Goal: Task Accomplishment & Management: Manage account settings

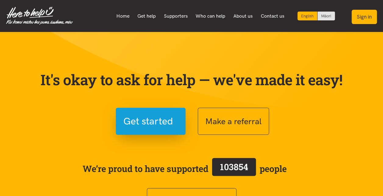
click at [362, 19] on button "Sign in" at bounding box center [363, 17] width 25 height 14
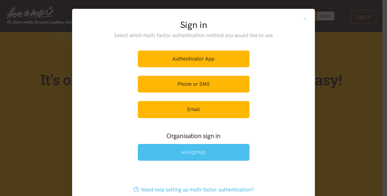
click at [186, 148] on link at bounding box center [194, 152] width 112 height 17
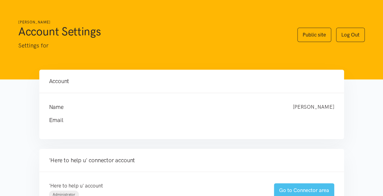
click at [303, 188] on link "Go to Connector area" at bounding box center [304, 190] width 60 height 14
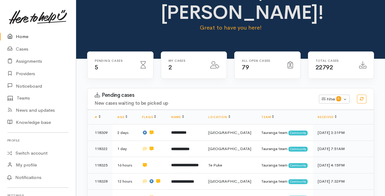
scroll to position [61, 0]
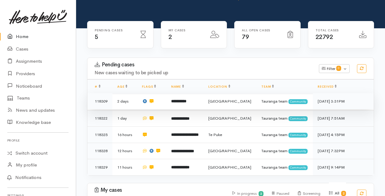
click at [186, 102] on b "**********" at bounding box center [178, 101] width 15 height 4
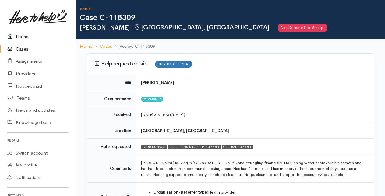
click at [20, 36] on link "Home" at bounding box center [38, 36] width 76 height 12
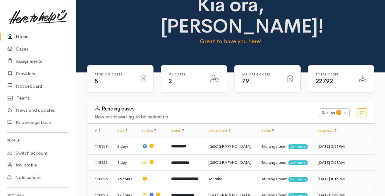
scroll to position [30, 0]
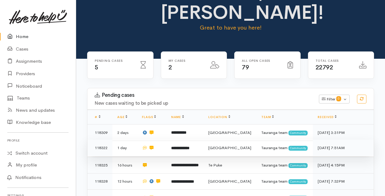
click at [187, 146] on b "**********" at bounding box center [180, 148] width 18 height 4
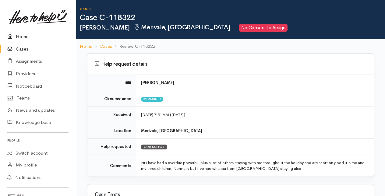
click at [24, 37] on link "Home" at bounding box center [38, 36] width 76 height 12
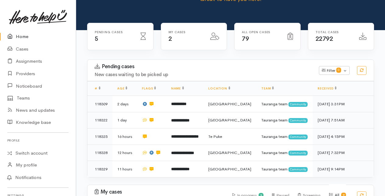
scroll to position [61, 0]
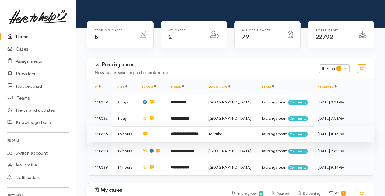
click at [187, 133] on b "**********" at bounding box center [184, 134] width 27 height 4
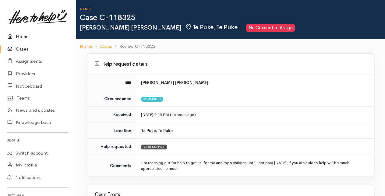
click at [24, 36] on link "Home" at bounding box center [38, 36] width 76 height 12
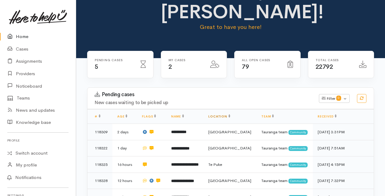
scroll to position [61, 0]
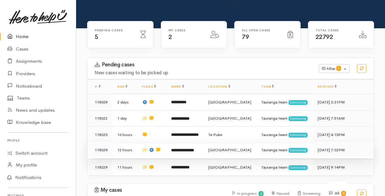
click at [182, 149] on b "**********" at bounding box center [182, 150] width 23 height 4
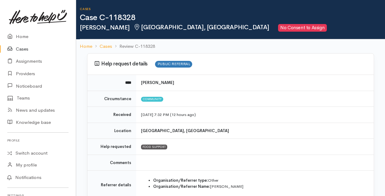
scroll to position [30, 0]
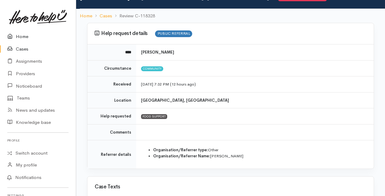
click at [23, 34] on link "Home" at bounding box center [38, 36] width 76 height 12
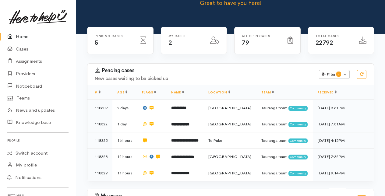
scroll to position [61, 0]
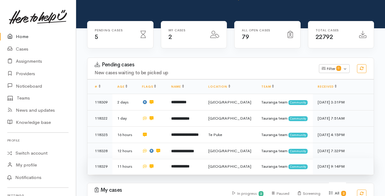
click at [189, 164] on b "**********" at bounding box center [180, 166] width 18 height 4
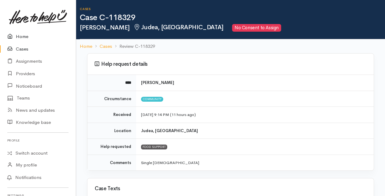
click at [25, 36] on link "Home" at bounding box center [38, 36] width 76 height 12
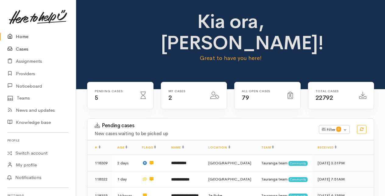
click at [23, 48] on link "Cases" at bounding box center [38, 49] width 76 height 12
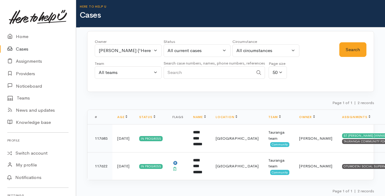
scroll to position [3, 0]
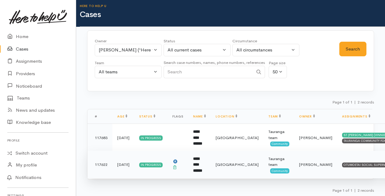
click at [200, 163] on td "**********" at bounding box center [199, 165] width 23 height 28
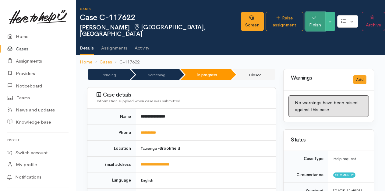
click at [305, 17] on button "Finish" at bounding box center [315, 21] width 20 height 19
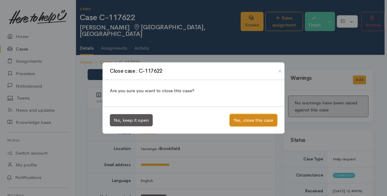
click at [245, 118] on button "Yes, close this case" at bounding box center [253, 120] width 47 height 12
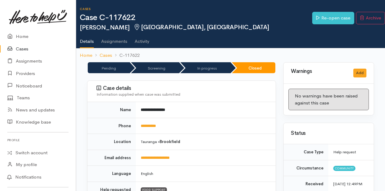
click at [21, 48] on link "Cases" at bounding box center [38, 49] width 76 height 12
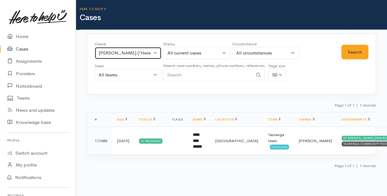
click at [156, 51] on button "[PERSON_NAME] ('Here to help u')" at bounding box center [128, 53] width 67 height 12
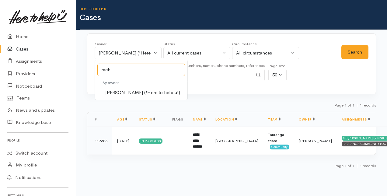
type input "rach"
click at [130, 91] on span "Rachel Proctor ('Here to help u')" at bounding box center [142, 92] width 75 height 7
select select "1612"
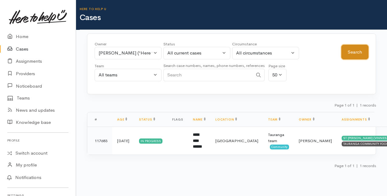
click at [356, 48] on button "Search" at bounding box center [354, 52] width 27 height 15
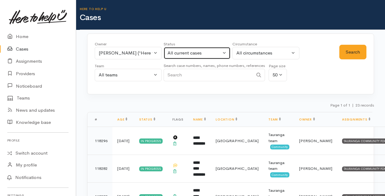
click at [223, 52] on button "All current cases" at bounding box center [196, 53] width 67 height 12
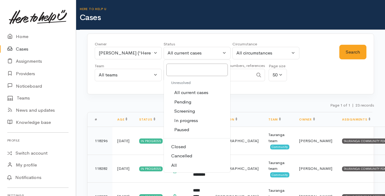
click at [177, 145] on span "Closed" at bounding box center [178, 146] width 15 height 7
select select "Closed"
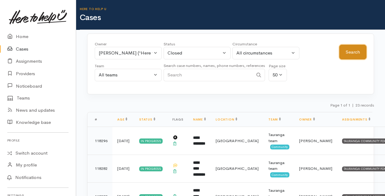
click at [352, 52] on button "Search" at bounding box center [352, 52] width 27 height 15
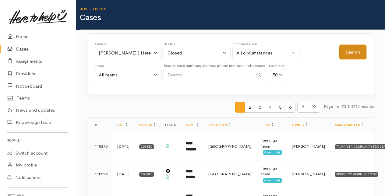
scroll to position [30, 0]
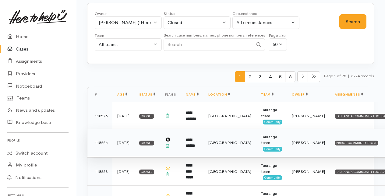
click at [194, 143] on td "**********" at bounding box center [192, 143] width 23 height 28
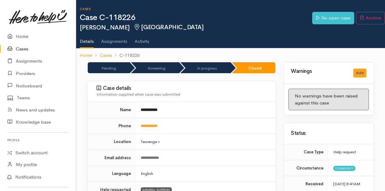
click at [21, 48] on link "Cases" at bounding box center [38, 49] width 76 height 12
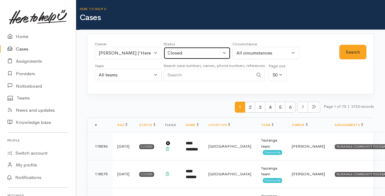
click at [226, 52] on button "Closed" at bounding box center [196, 53] width 67 height 12
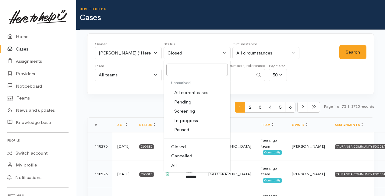
click at [188, 92] on span "All current cases" at bounding box center [191, 92] width 34 height 7
select select "Unresolved"
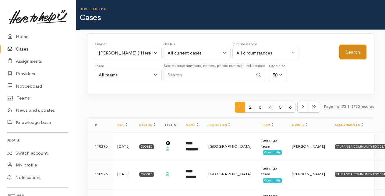
click at [348, 53] on button "Search" at bounding box center [352, 52] width 27 height 15
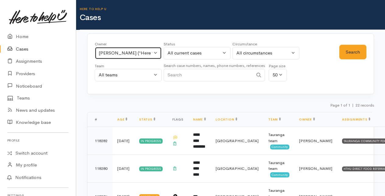
click at [156, 50] on button "[PERSON_NAME] ('Here to help u')" at bounding box center [128, 53] width 67 height 12
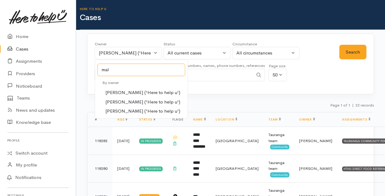
type input "mal"
click at [124, 99] on span "[PERSON_NAME] ('Here to help u')" at bounding box center [142, 102] width 75 height 7
select select "1613"
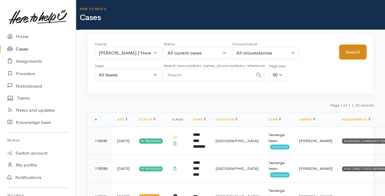
click at [350, 50] on button "Search" at bounding box center [352, 52] width 27 height 15
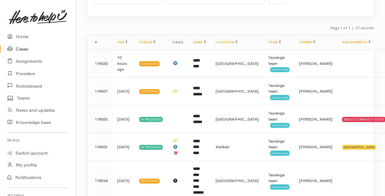
scroll to position [91, 0]
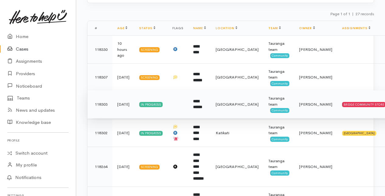
click at [201, 105] on b "**********" at bounding box center [197, 104] width 9 height 10
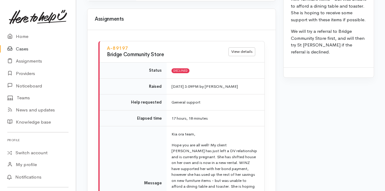
scroll to position [548, 0]
click at [21, 50] on link "Cases" at bounding box center [38, 49] width 76 height 12
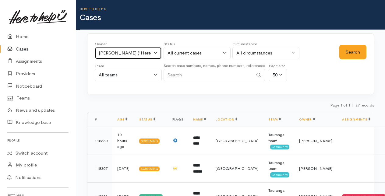
click at [155, 54] on button "[PERSON_NAME] ('Here to help u')" at bounding box center [128, 53] width 67 height 12
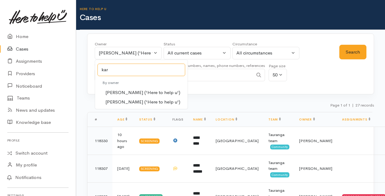
type input "kar"
click at [123, 92] on span "[PERSON_NAME] ('Here to help u')" at bounding box center [142, 92] width 75 height 7
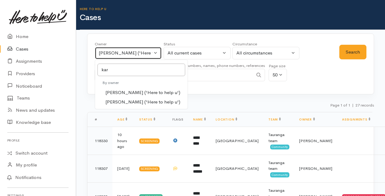
select select "435"
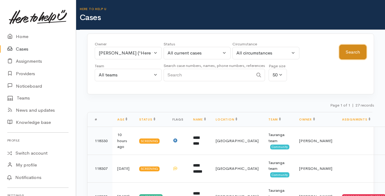
click at [350, 48] on button "Search" at bounding box center [352, 52] width 27 height 15
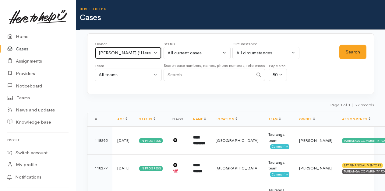
click at [156, 49] on button "[PERSON_NAME] ('Here to help u')" at bounding box center [128, 53] width 67 height 12
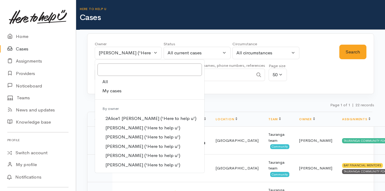
click at [116, 91] on span "My cases" at bounding box center [111, 91] width 19 height 7
select select "205"
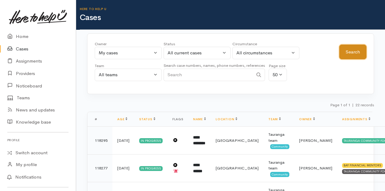
click at [357, 52] on button "Search" at bounding box center [352, 52] width 27 height 15
